Goal: Find specific page/section: Find specific page/section

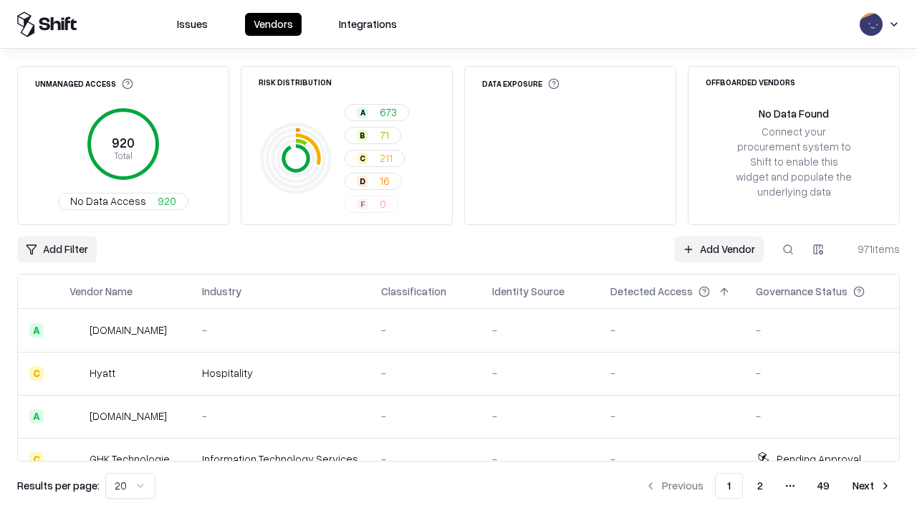
click at [130, 485] on html "Issues Vendors Integrations Unmanaged Access 920 Total No Data Access 920 Risk …" at bounding box center [458, 258] width 917 height 516
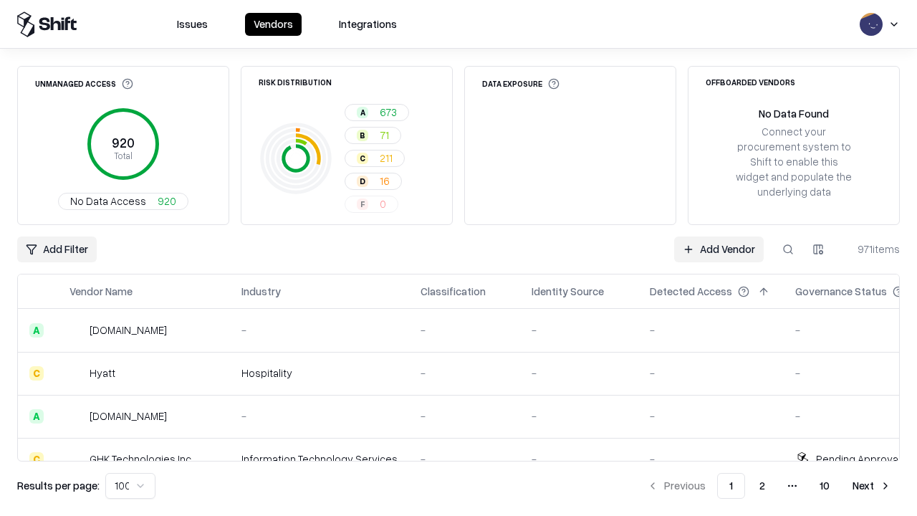
click at [871, 485] on button "Next" at bounding box center [872, 486] width 56 height 26
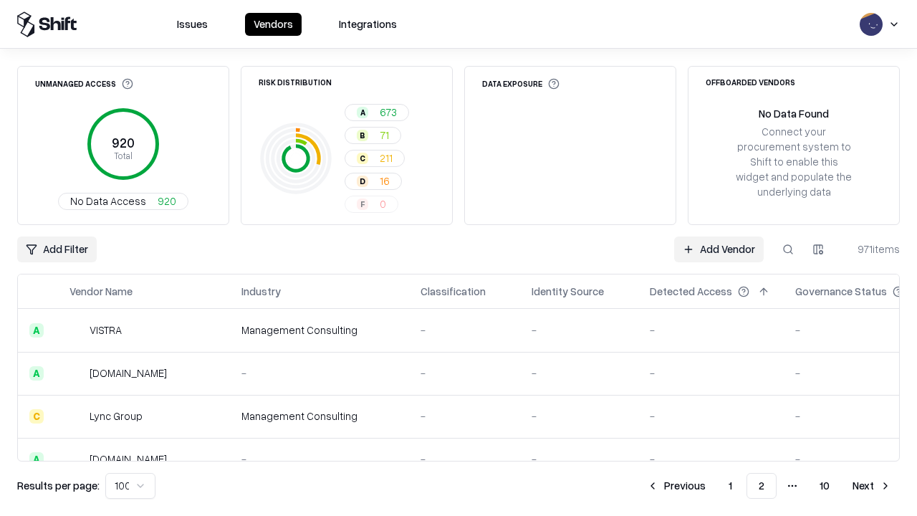
click at [871, 485] on button "Next" at bounding box center [872, 486] width 56 height 26
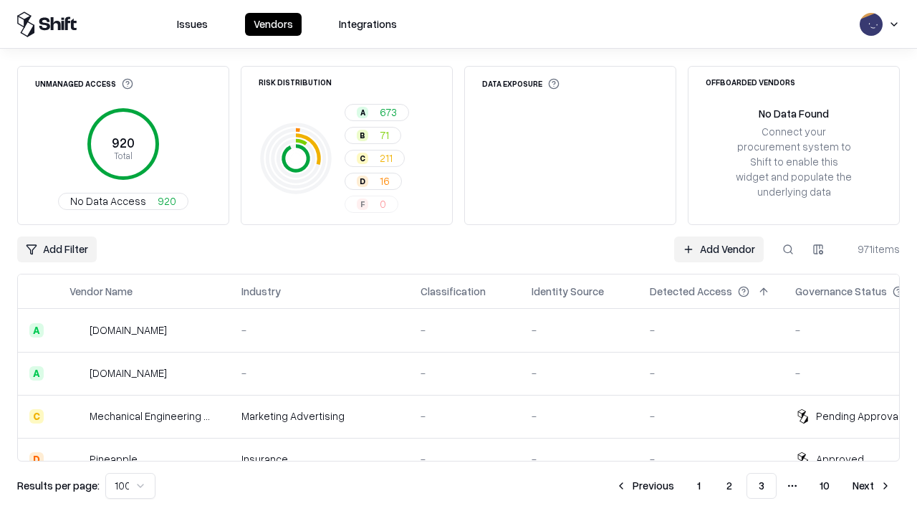
click at [871, 485] on button "Next" at bounding box center [872, 486] width 56 height 26
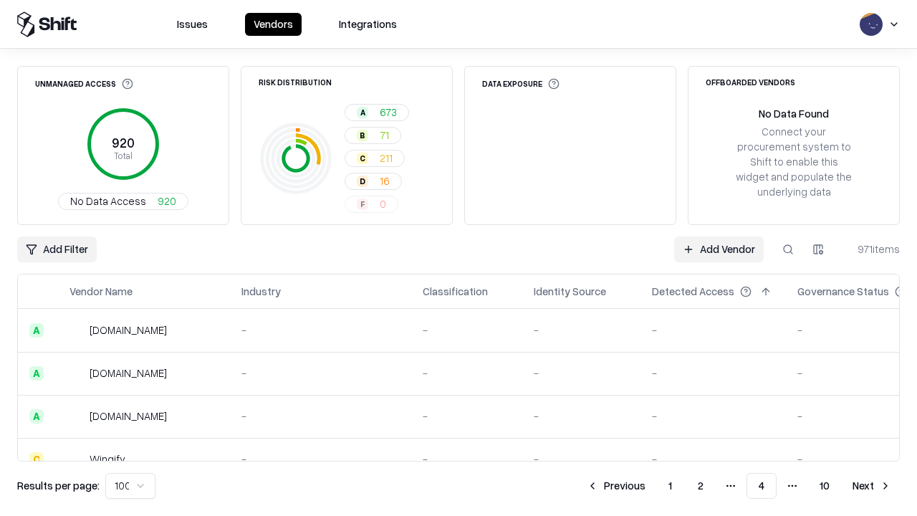
click at [871, 485] on button "Next" at bounding box center [872, 486] width 56 height 26
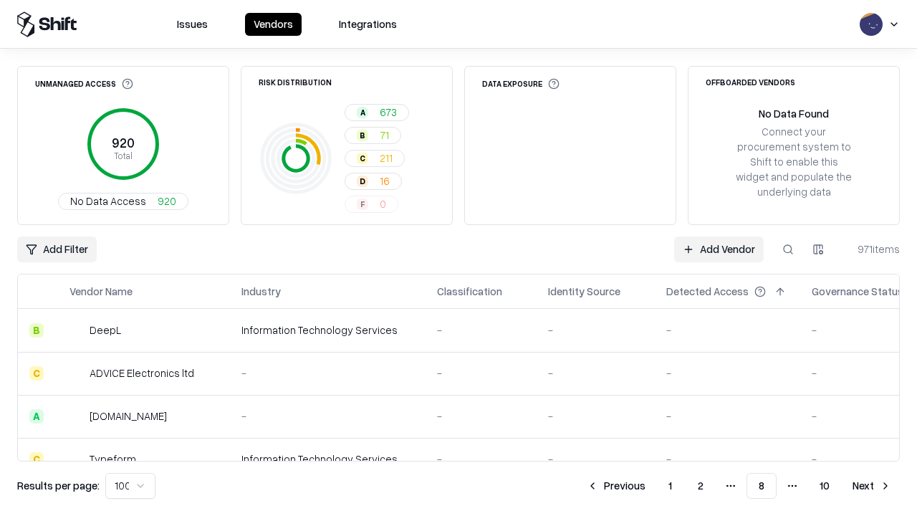
click at [871, 485] on button "Next" at bounding box center [872, 486] width 56 height 26
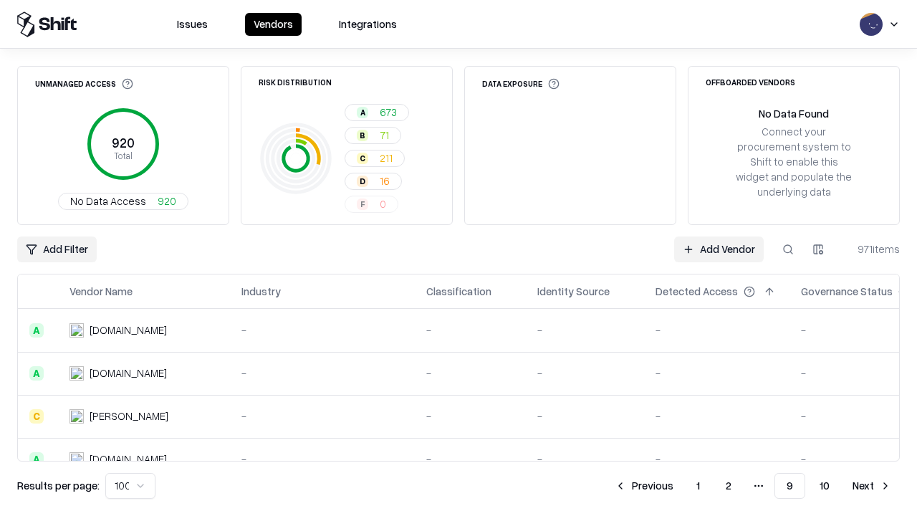
click at [871, 485] on button "Next" at bounding box center [872, 486] width 56 height 26
click at [676, 485] on button "Previous" at bounding box center [676, 486] width 76 height 26
click at [644, 485] on button "Previous" at bounding box center [644, 486] width 76 height 26
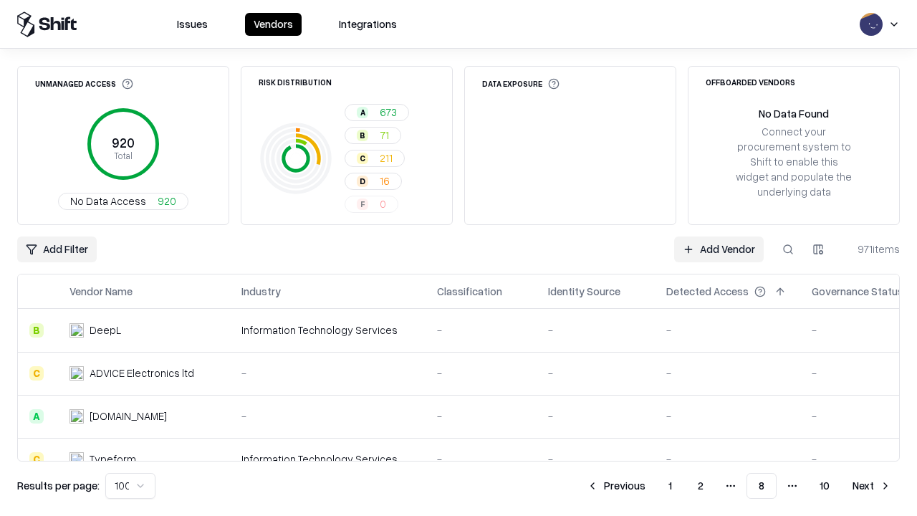
click at [616, 485] on button "Previous" at bounding box center [616, 486] width 76 height 26
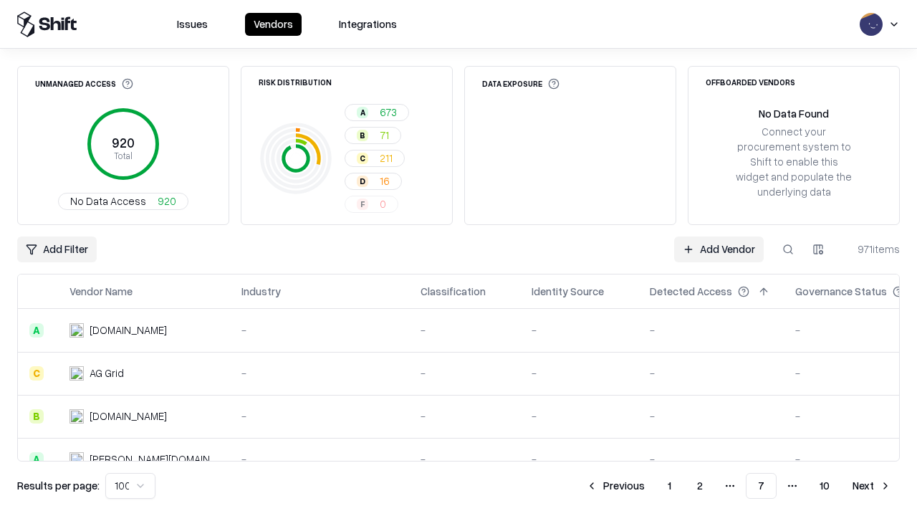
click at [615, 485] on button "Previous" at bounding box center [615, 486] width 76 height 26
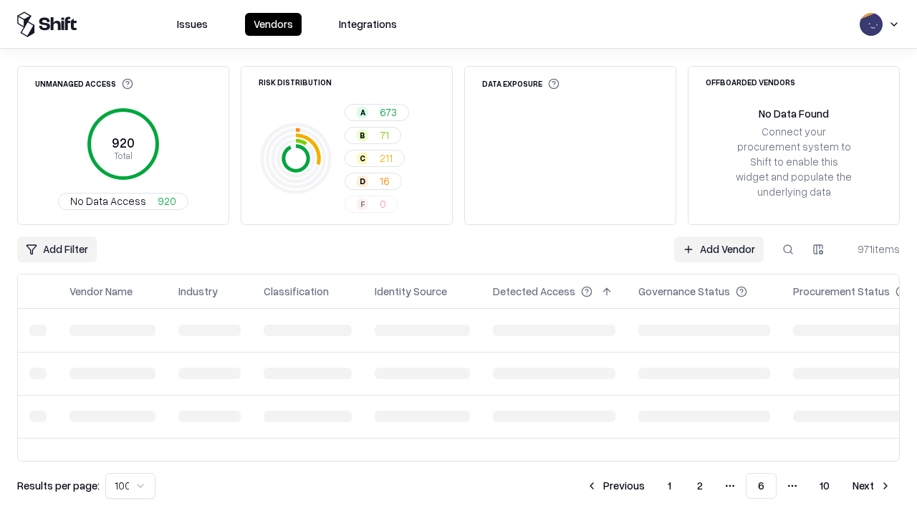
click at [615, 485] on button "Previous" at bounding box center [615, 486] width 76 height 26
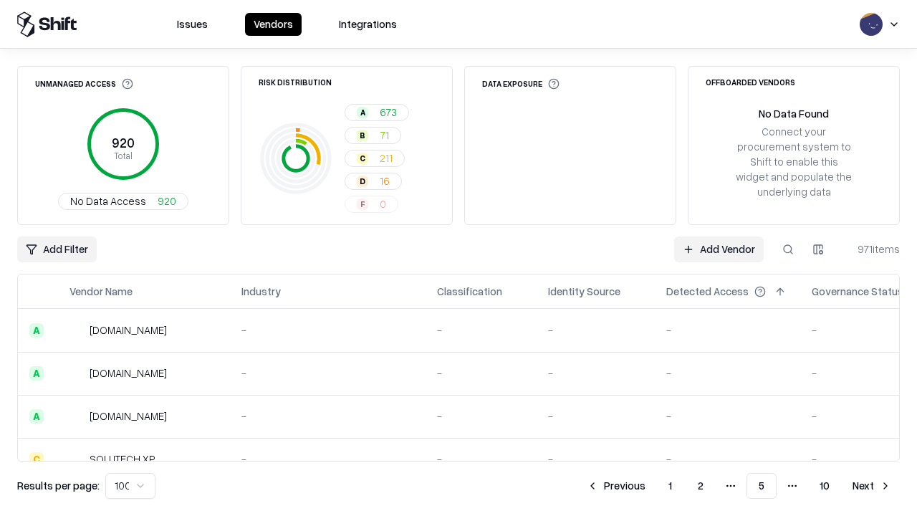
click at [616, 485] on button "Previous" at bounding box center [616, 486] width 76 height 26
